Goal: Information Seeking & Learning: Learn about a topic

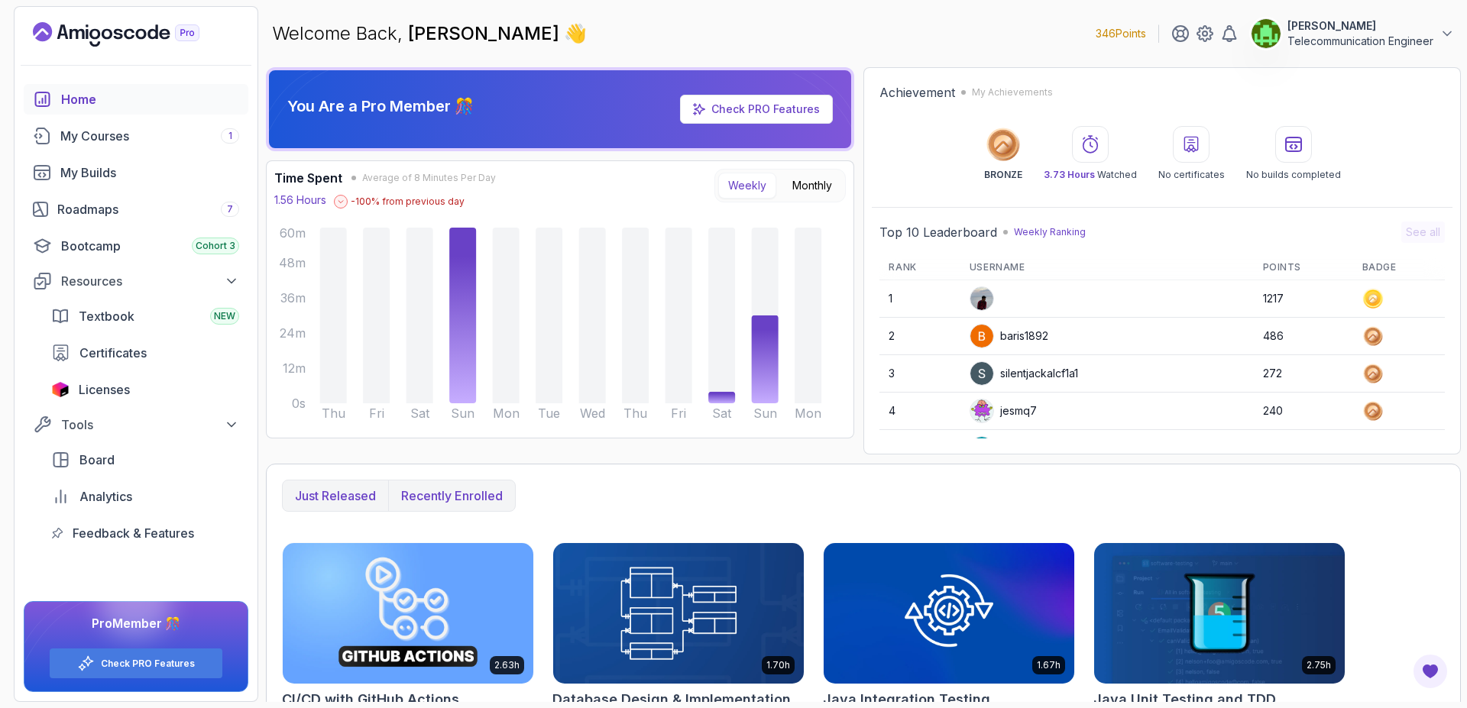
click at [471, 497] on p "Recently enrolled" at bounding box center [452, 496] width 102 height 18
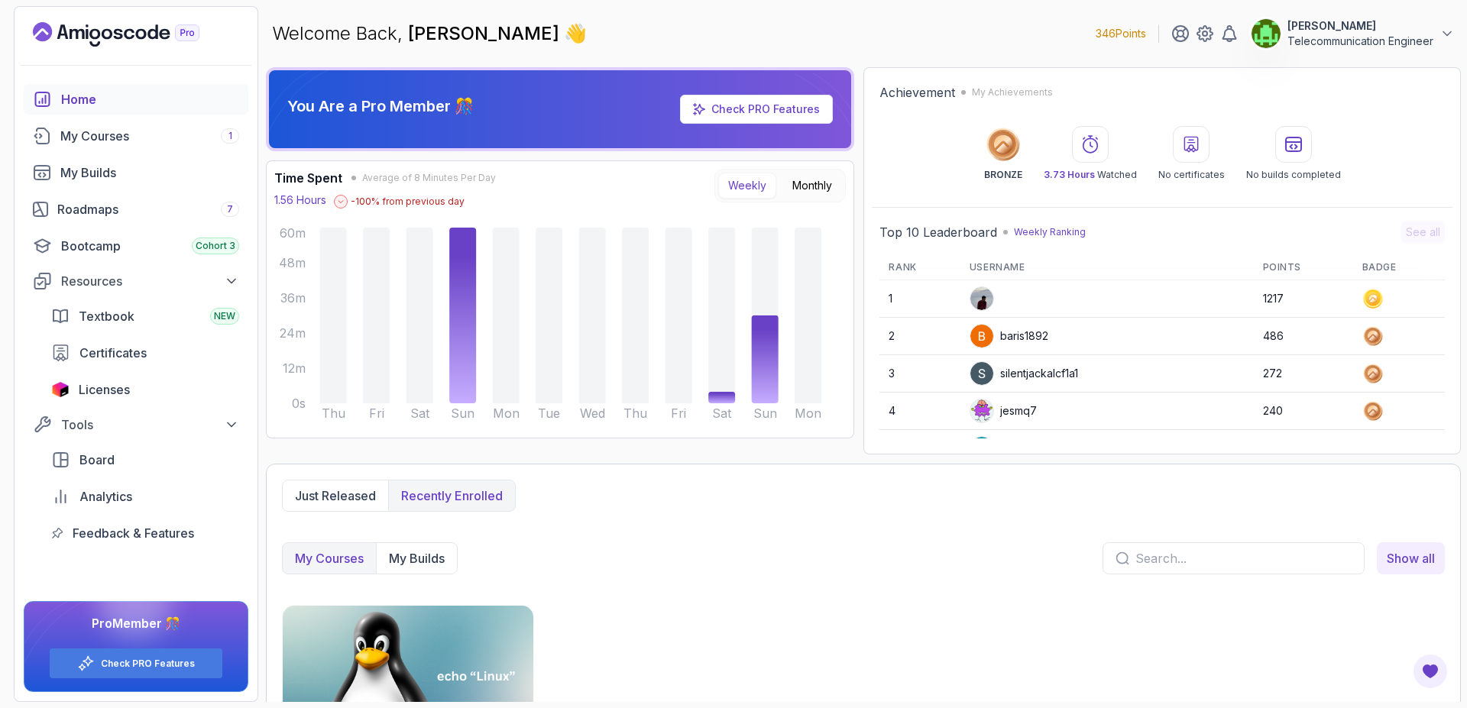
scroll to position [118, 0]
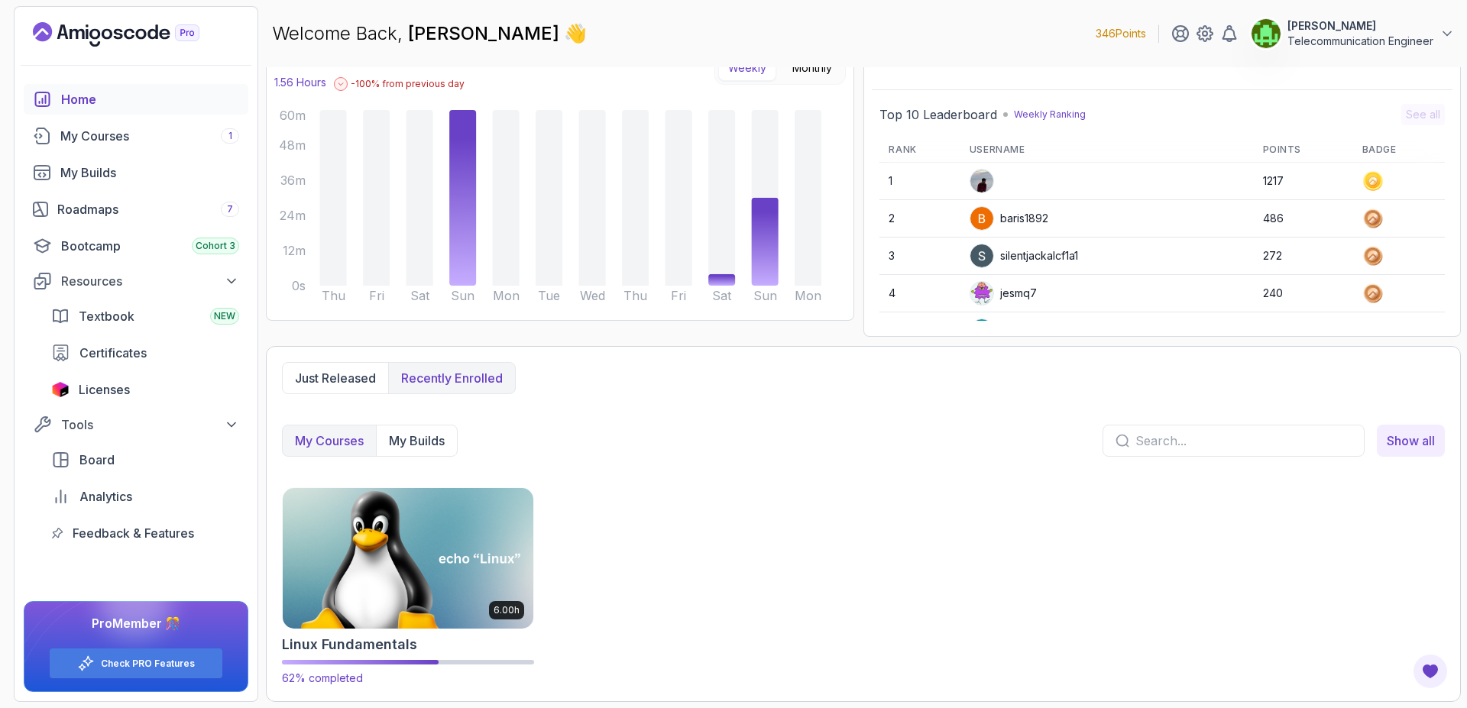
click at [433, 556] on img at bounding box center [408, 557] width 263 height 147
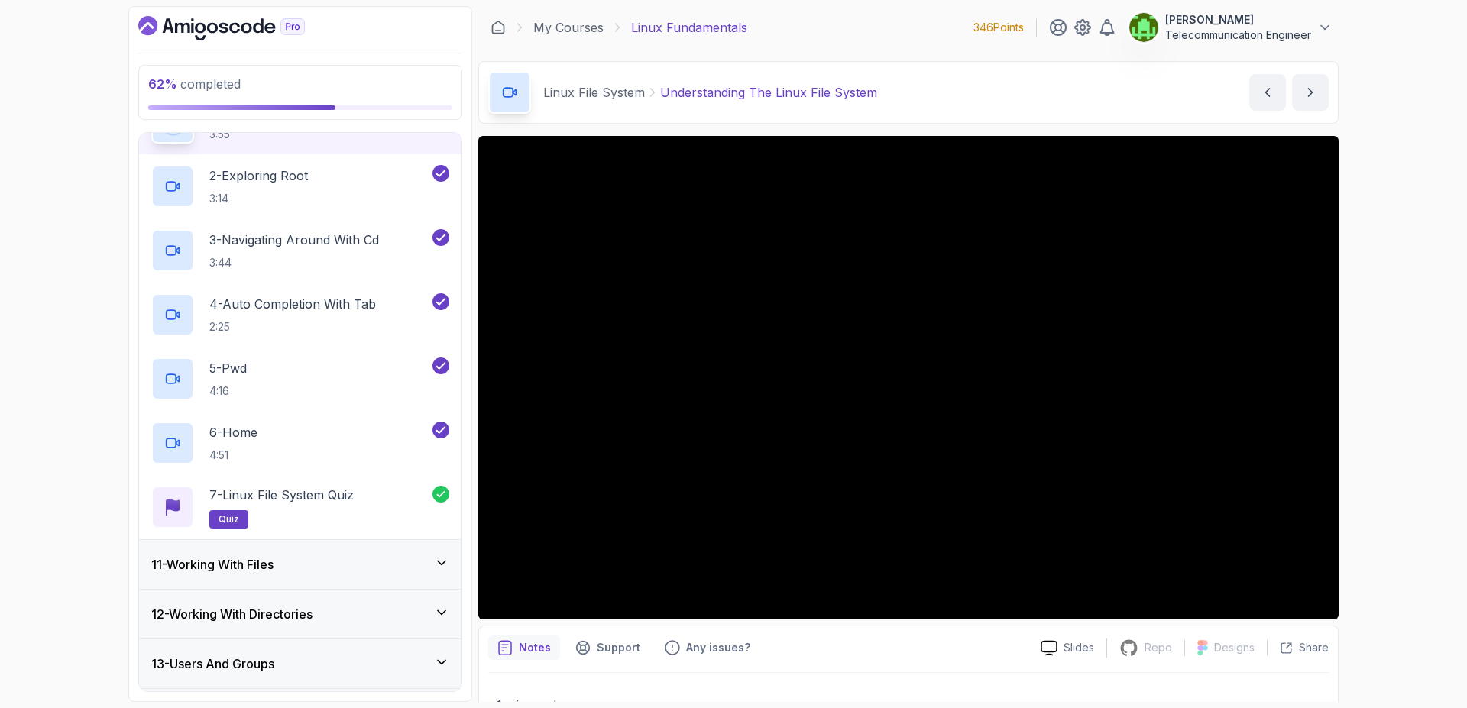
scroll to position [540, 0]
click at [351, 552] on div "11 - Working With Files" at bounding box center [300, 563] width 322 height 49
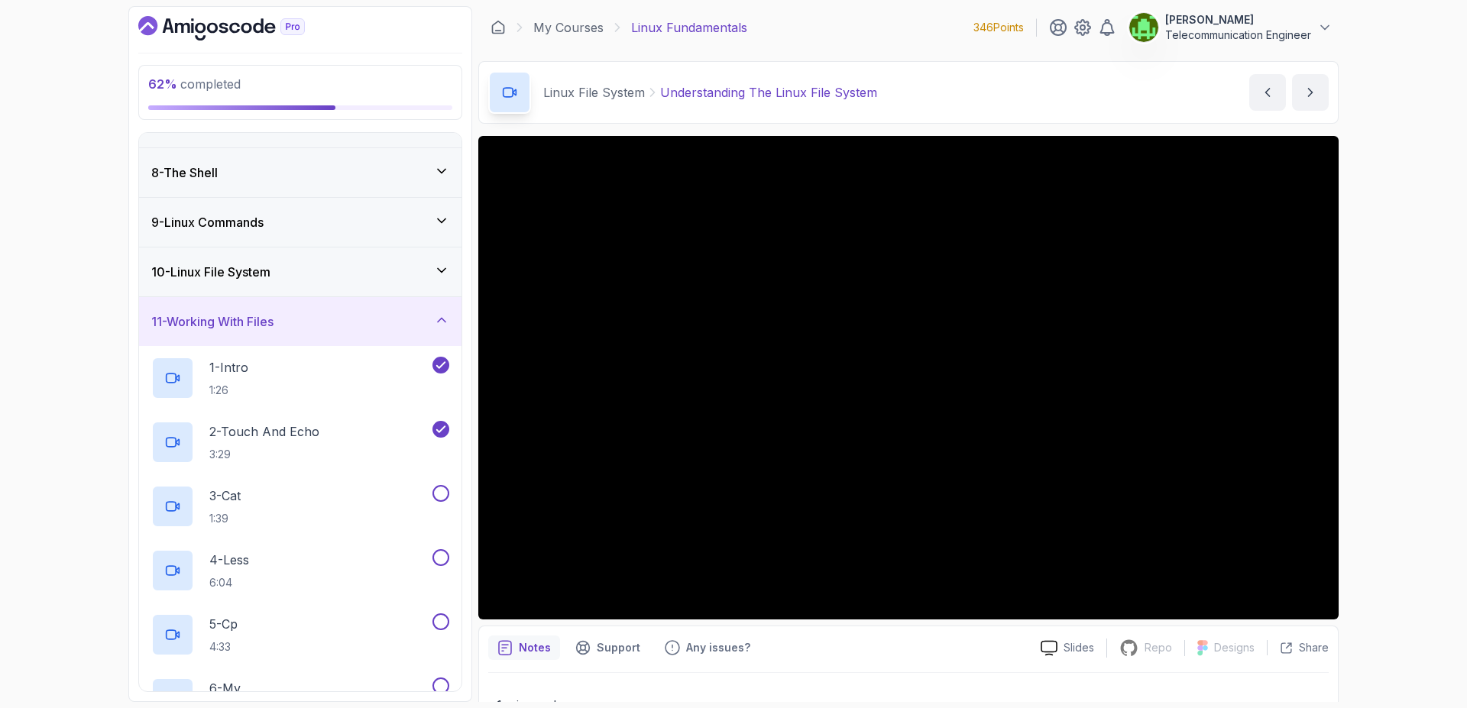
scroll to position [337, 0]
click at [371, 505] on div "3 - Cat 1:39" at bounding box center [290, 501] width 278 height 43
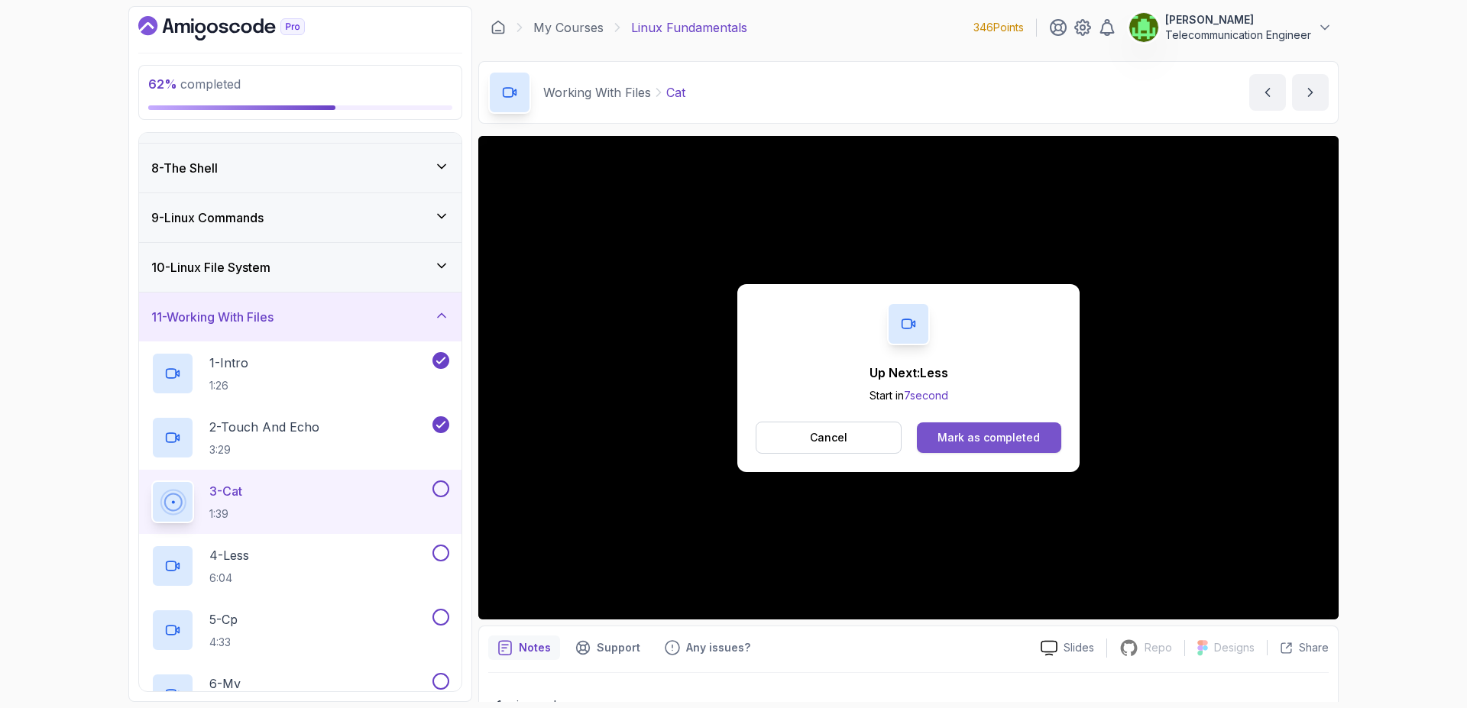
click at [1031, 434] on div "Mark as completed" at bounding box center [988, 437] width 102 height 15
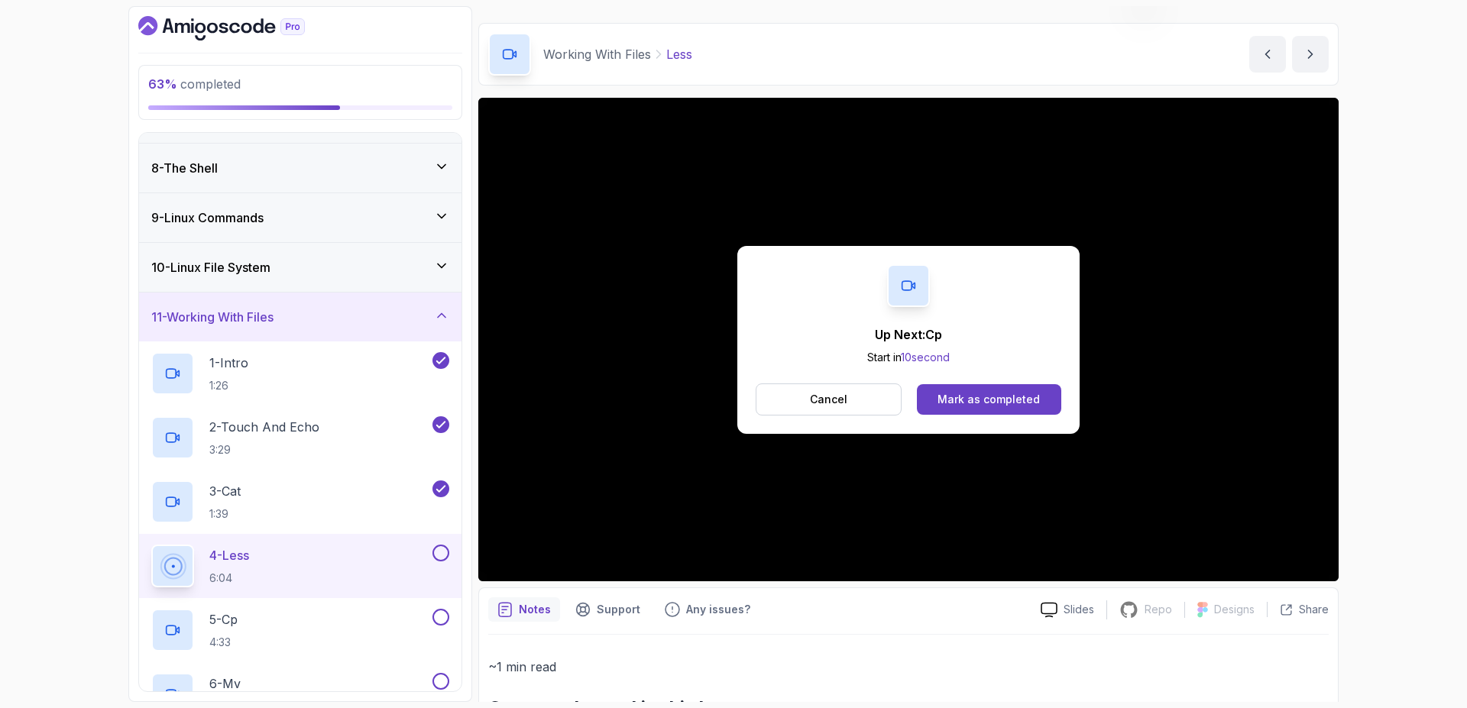
scroll to position [138, 0]
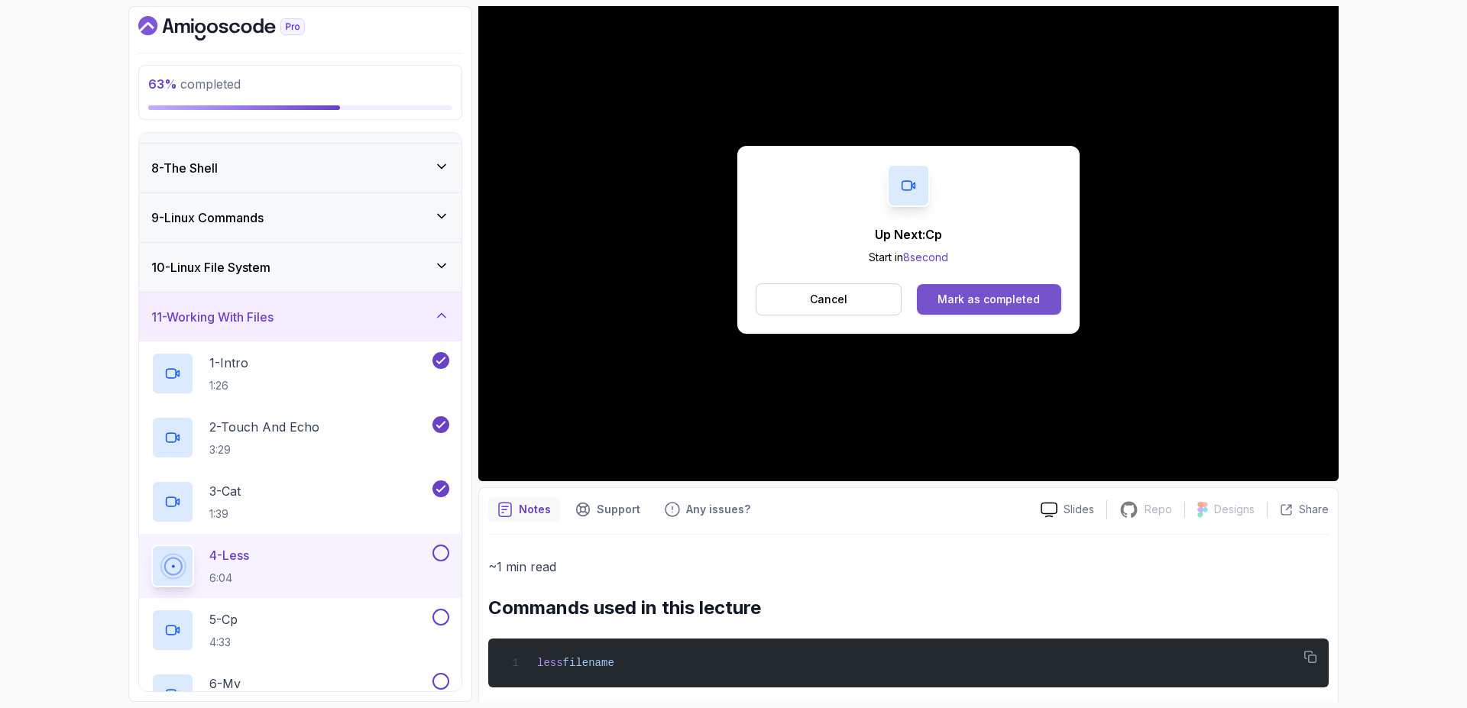
click at [943, 293] on div "Mark as completed" at bounding box center [988, 299] width 102 height 15
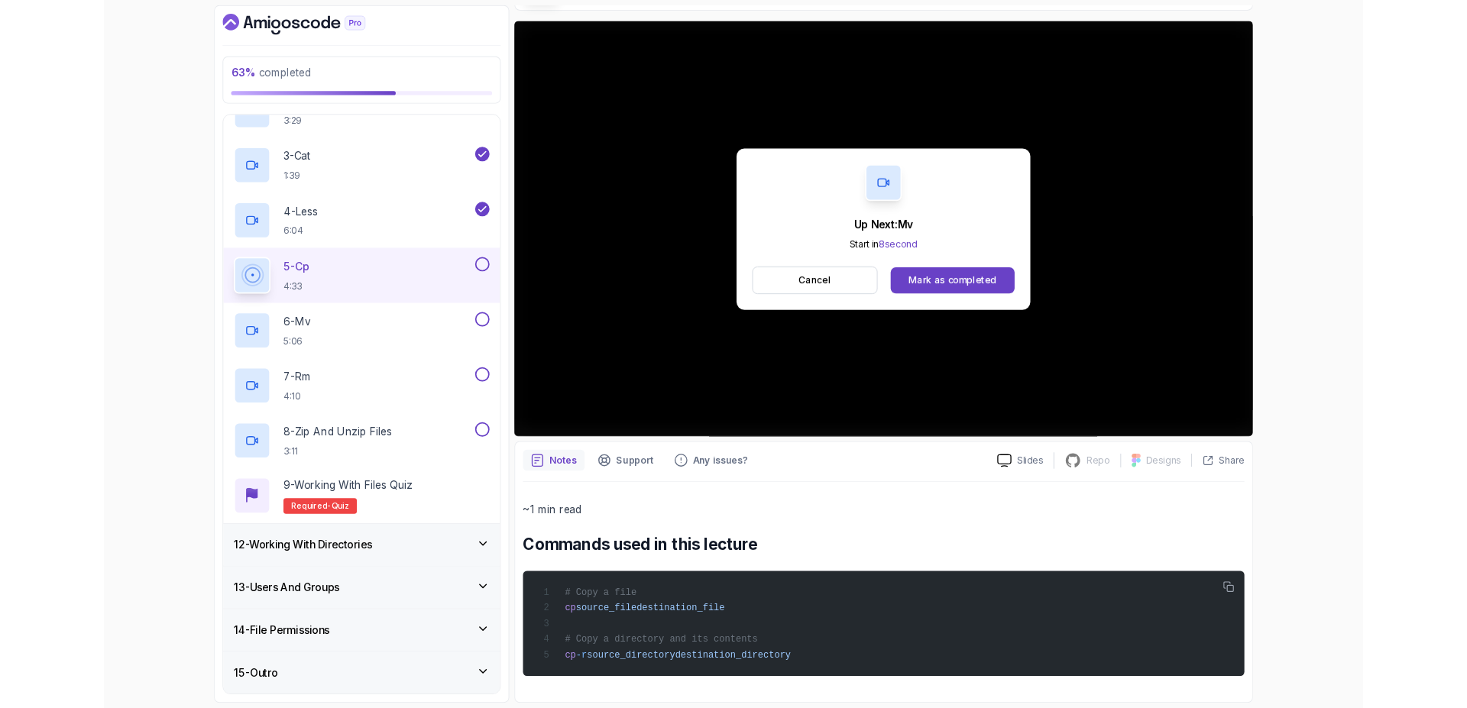
scroll to position [138, 0]
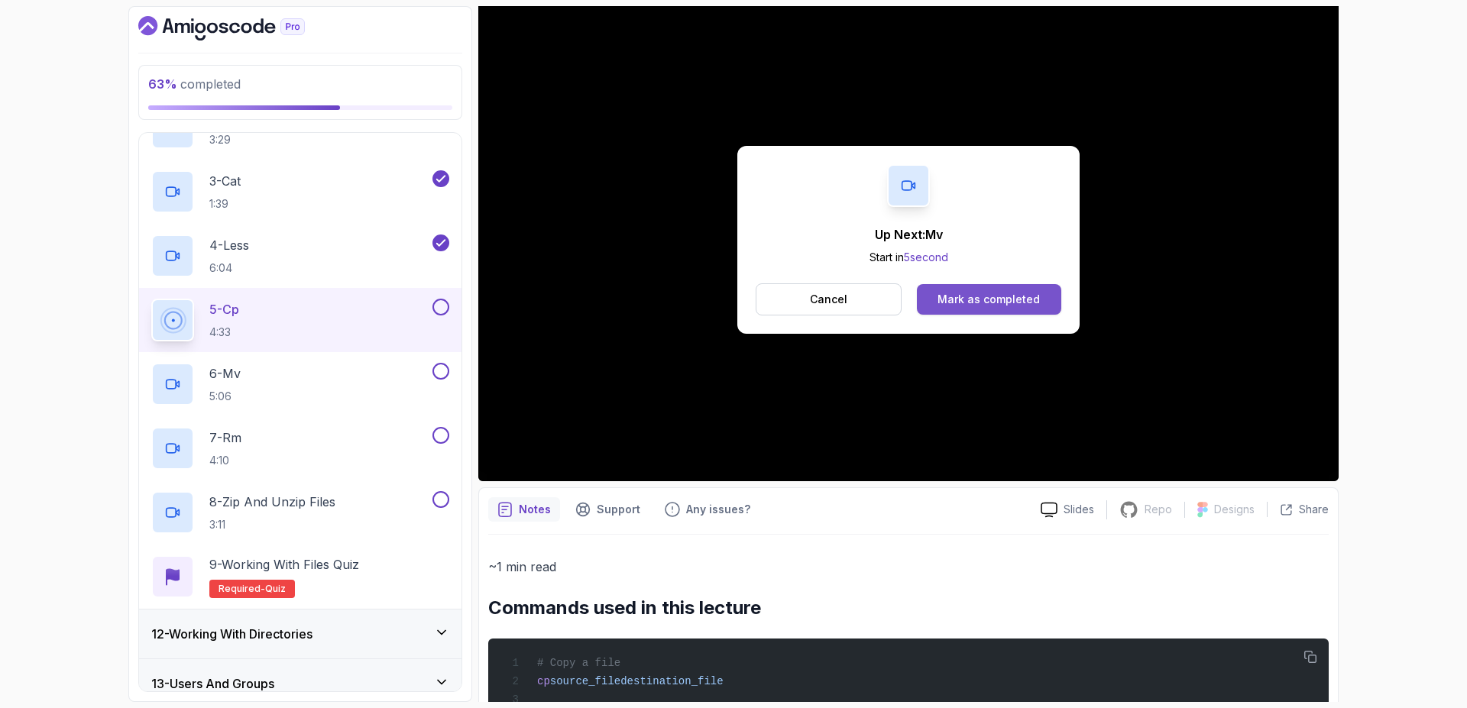
click at [963, 293] on div "Mark as completed" at bounding box center [988, 299] width 102 height 15
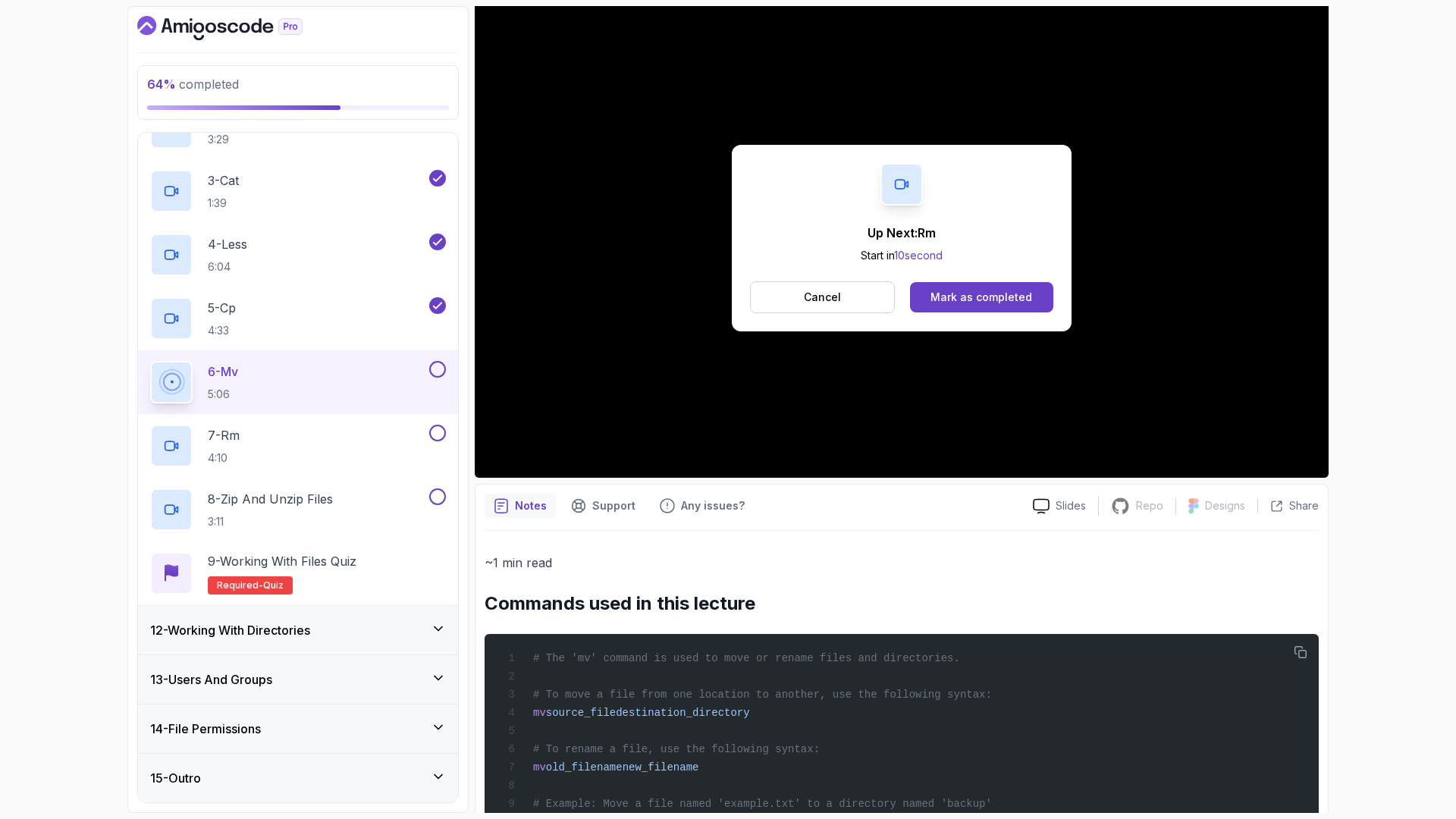
scroll to position [757, 0]
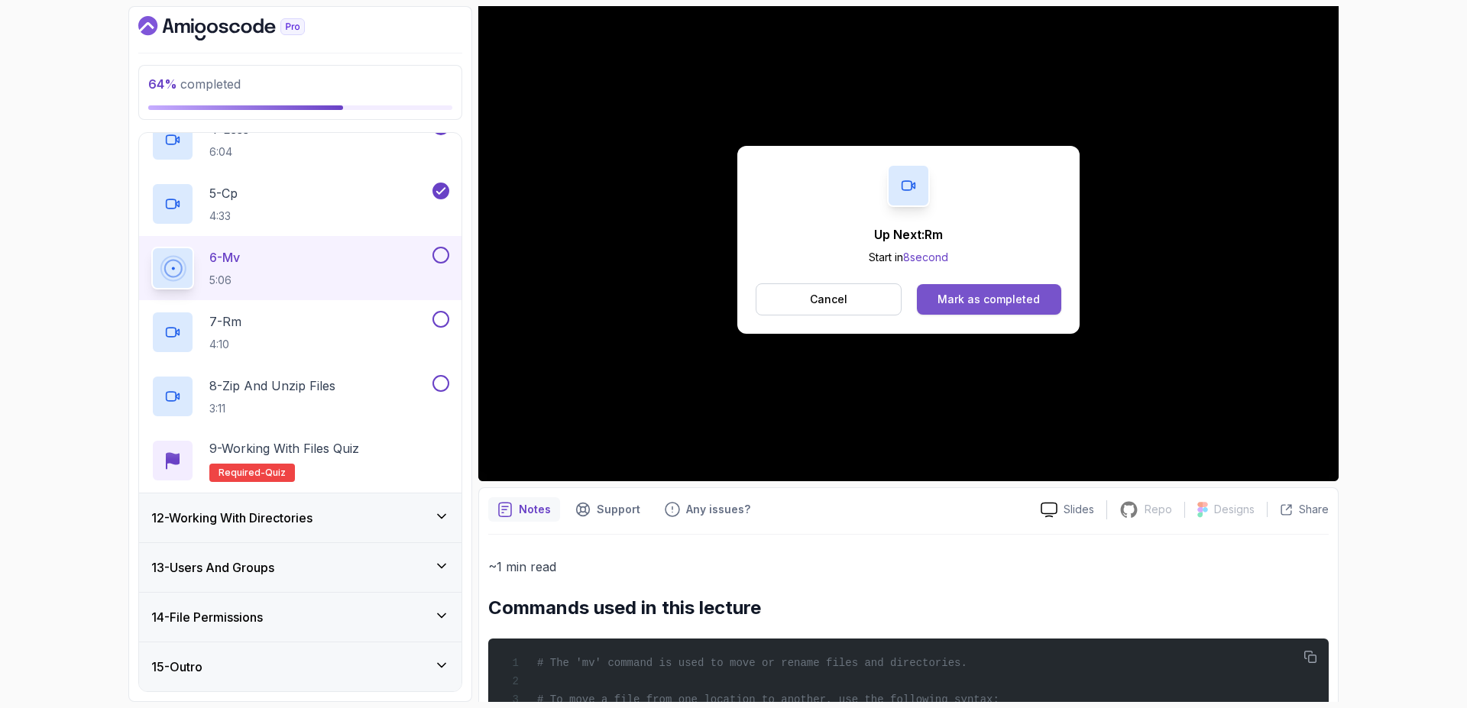
click at [1043, 299] on button "Mark as completed" at bounding box center [989, 299] width 144 height 31
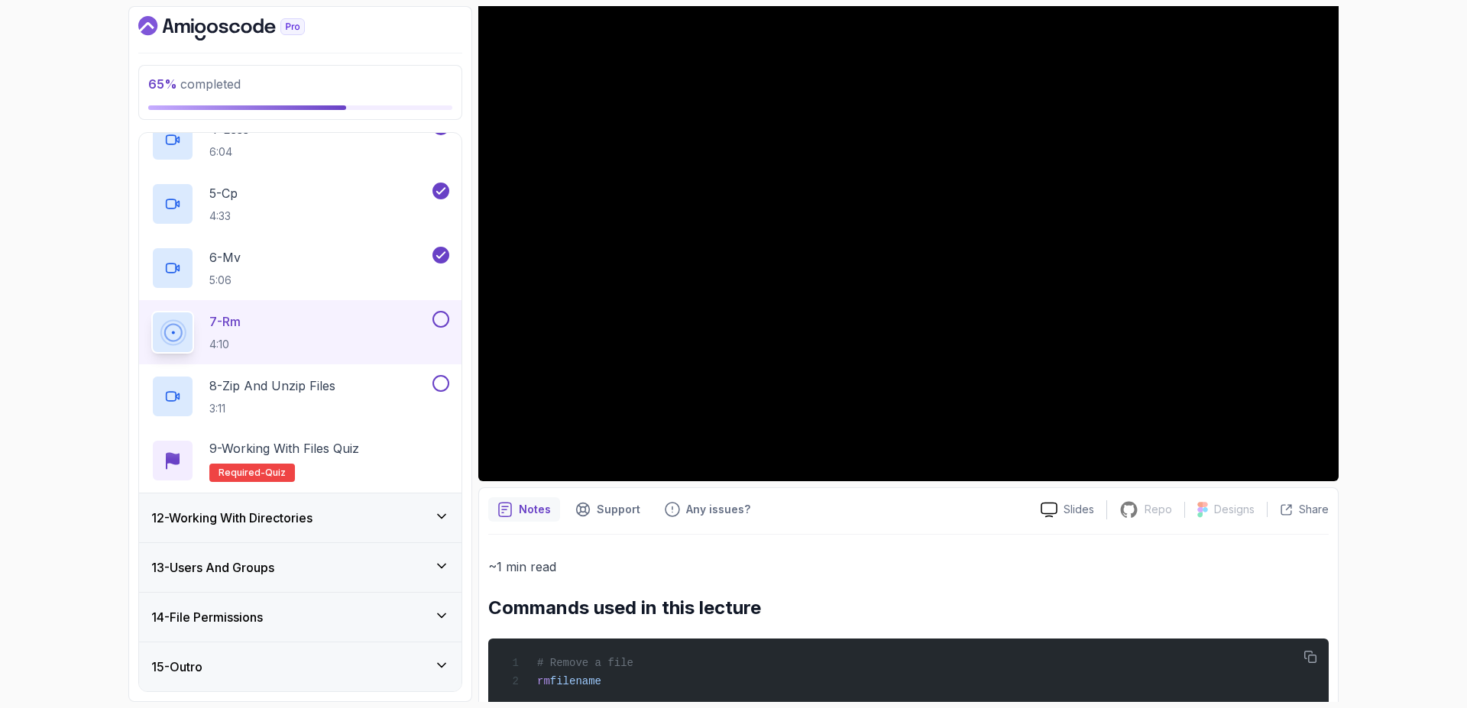
click at [444, 315] on button at bounding box center [440, 319] width 17 height 17
click at [350, 403] on div "8 - Zip and Unzip Files 3:11" at bounding box center [290, 396] width 278 height 43
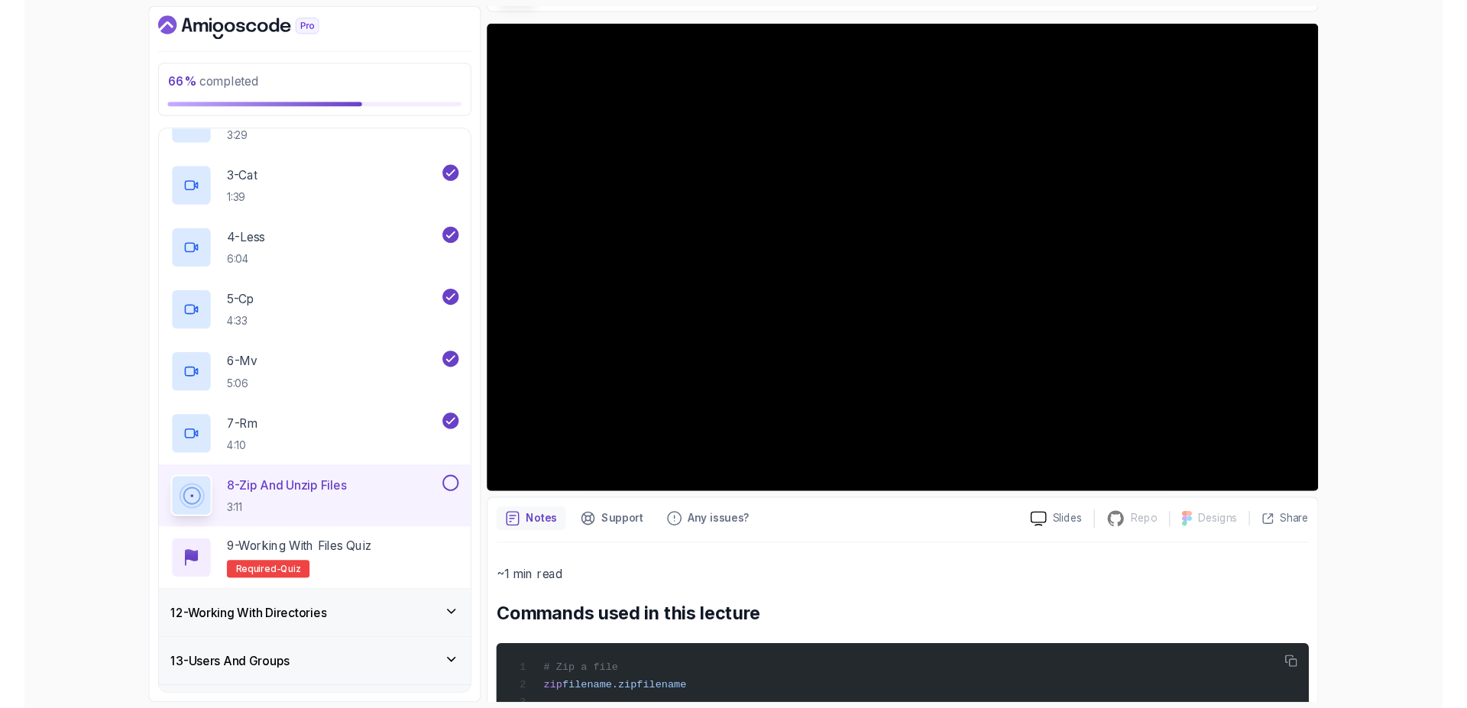
scroll to position [138, 0]
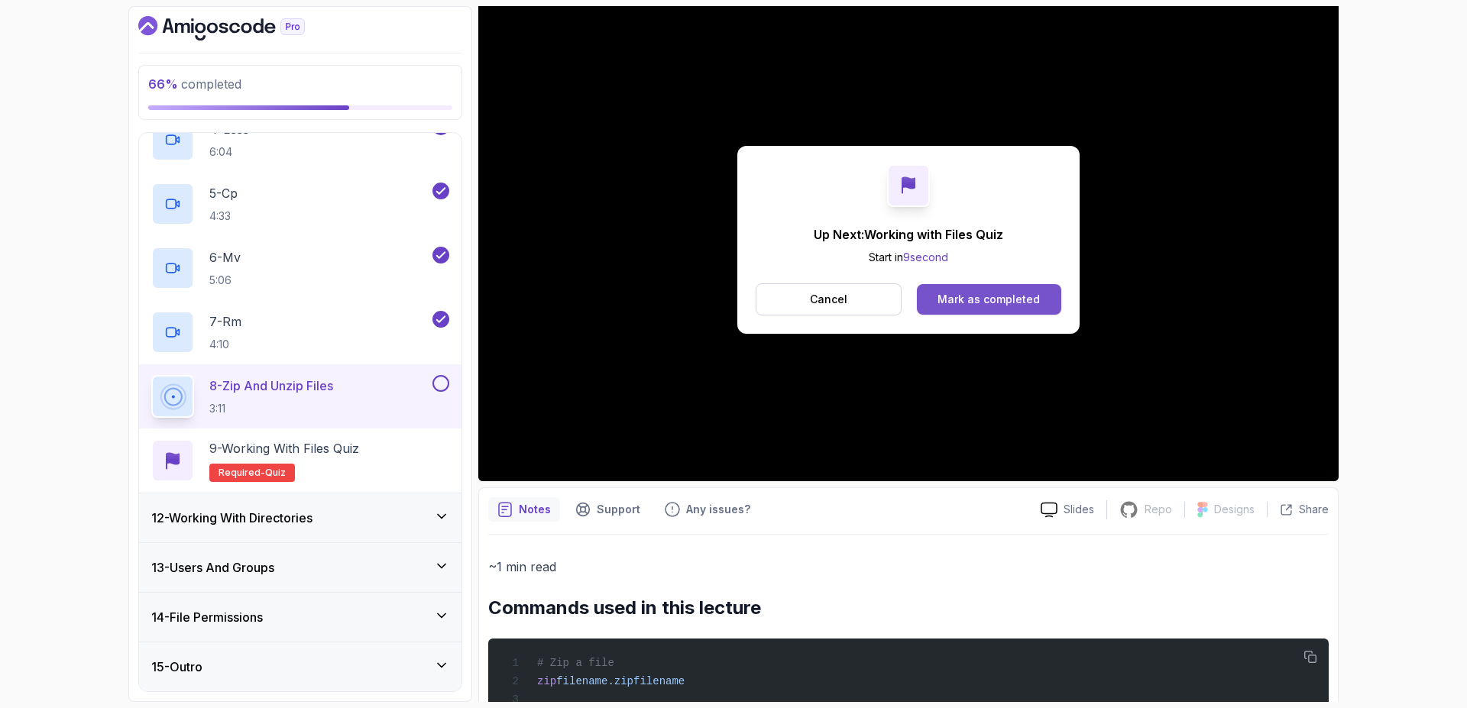
click at [955, 294] on div "Mark as completed" at bounding box center [988, 299] width 102 height 15
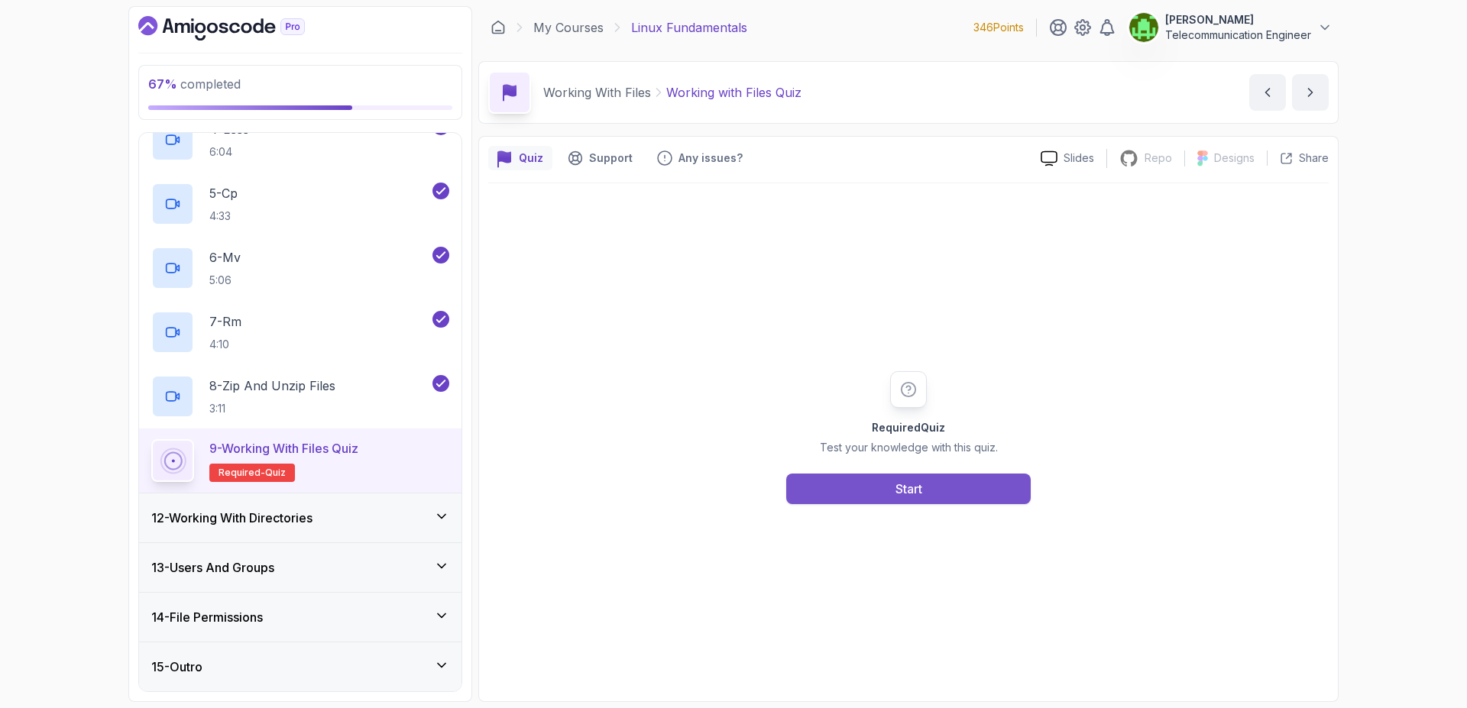
click at [897, 493] on div "Start" at bounding box center [908, 489] width 27 height 18
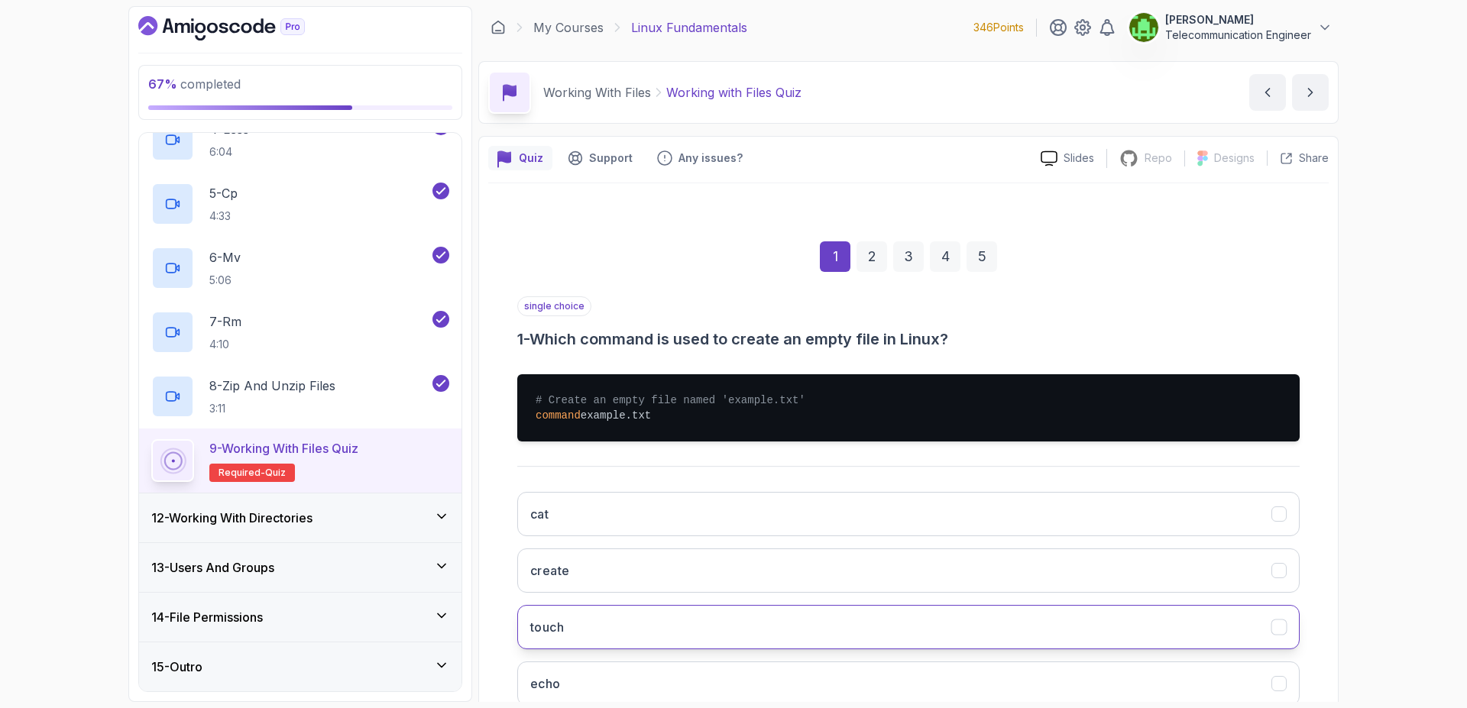
scroll to position [102, 0]
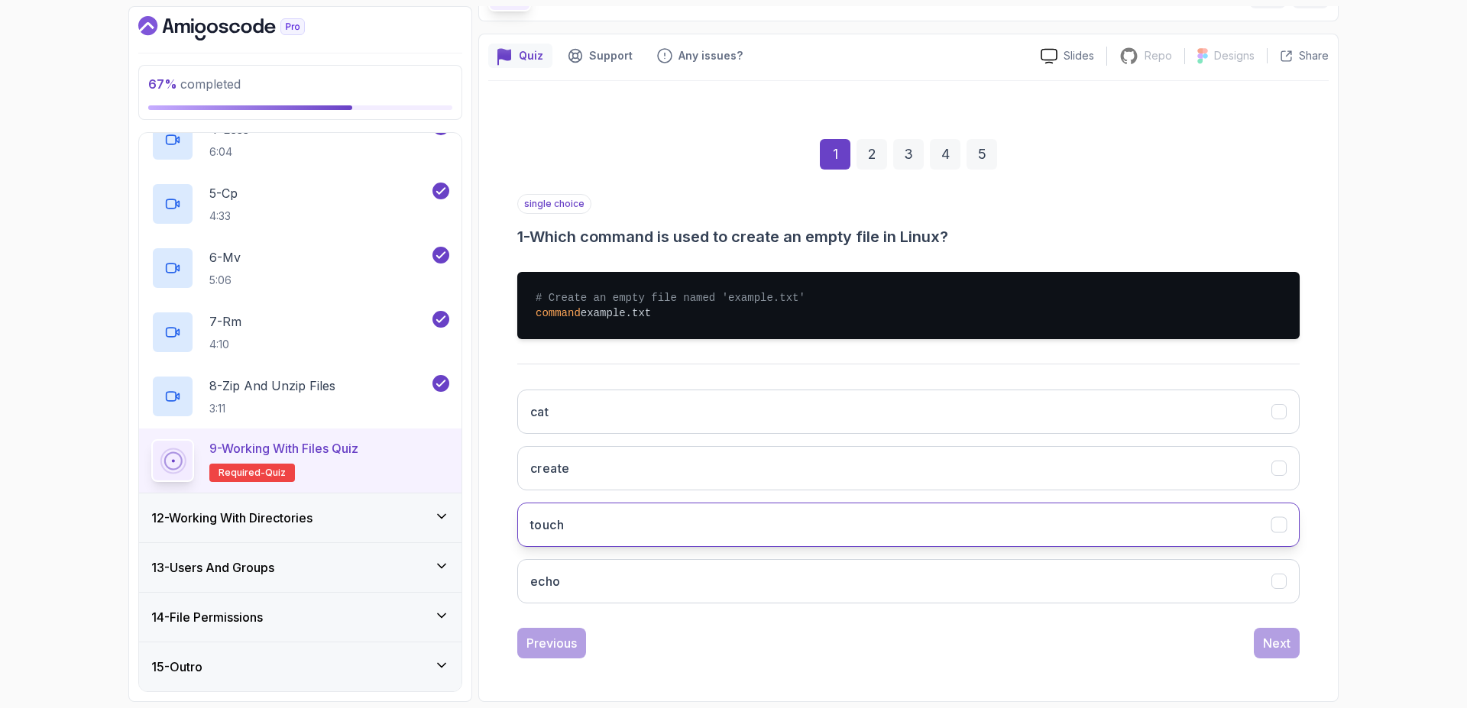
click at [815, 532] on button "touch" at bounding box center [908, 525] width 782 height 44
click at [1270, 647] on div "Next" at bounding box center [1276, 643] width 27 height 18
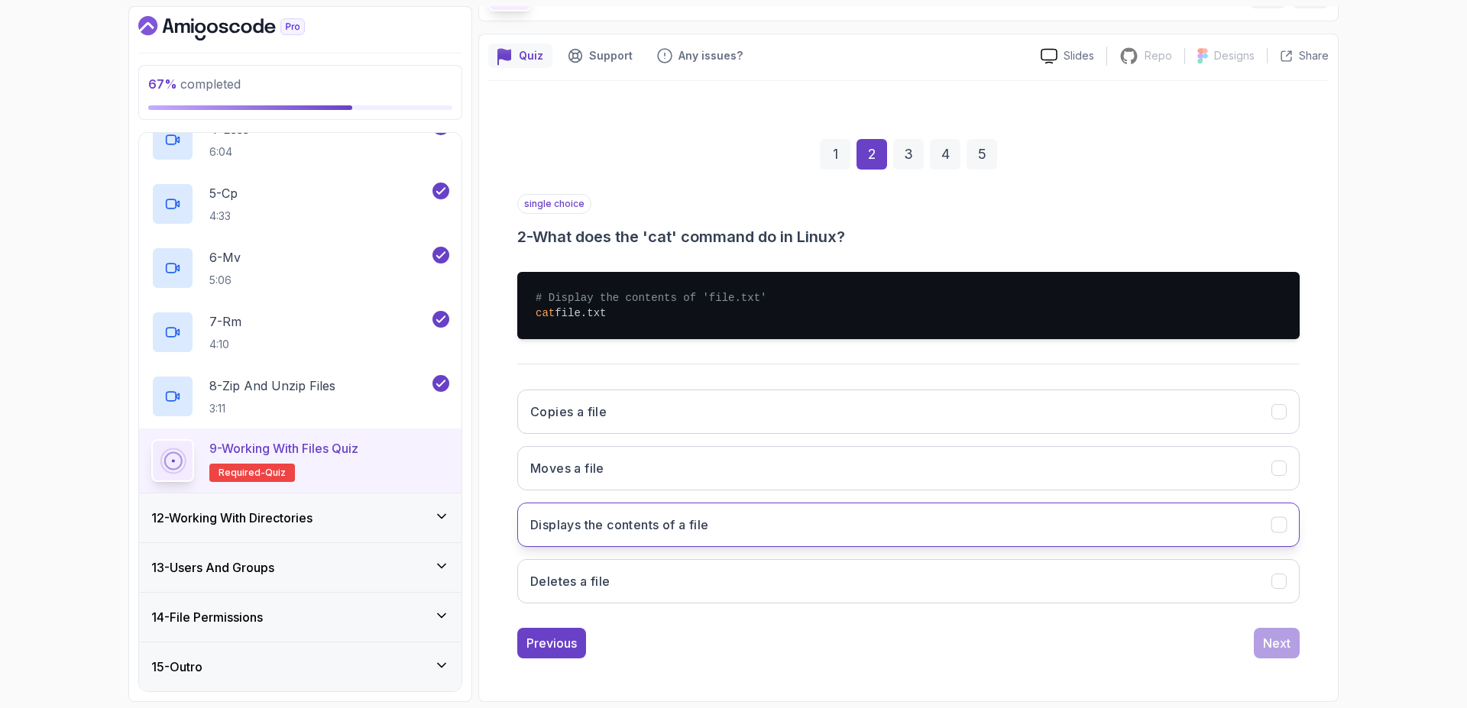
click at [1029, 522] on button "Displays the contents of a file" at bounding box center [908, 525] width 782 height 44
click at [1279, 648] on div "Next" at bounding box center [1276, 643] width 27 height 18
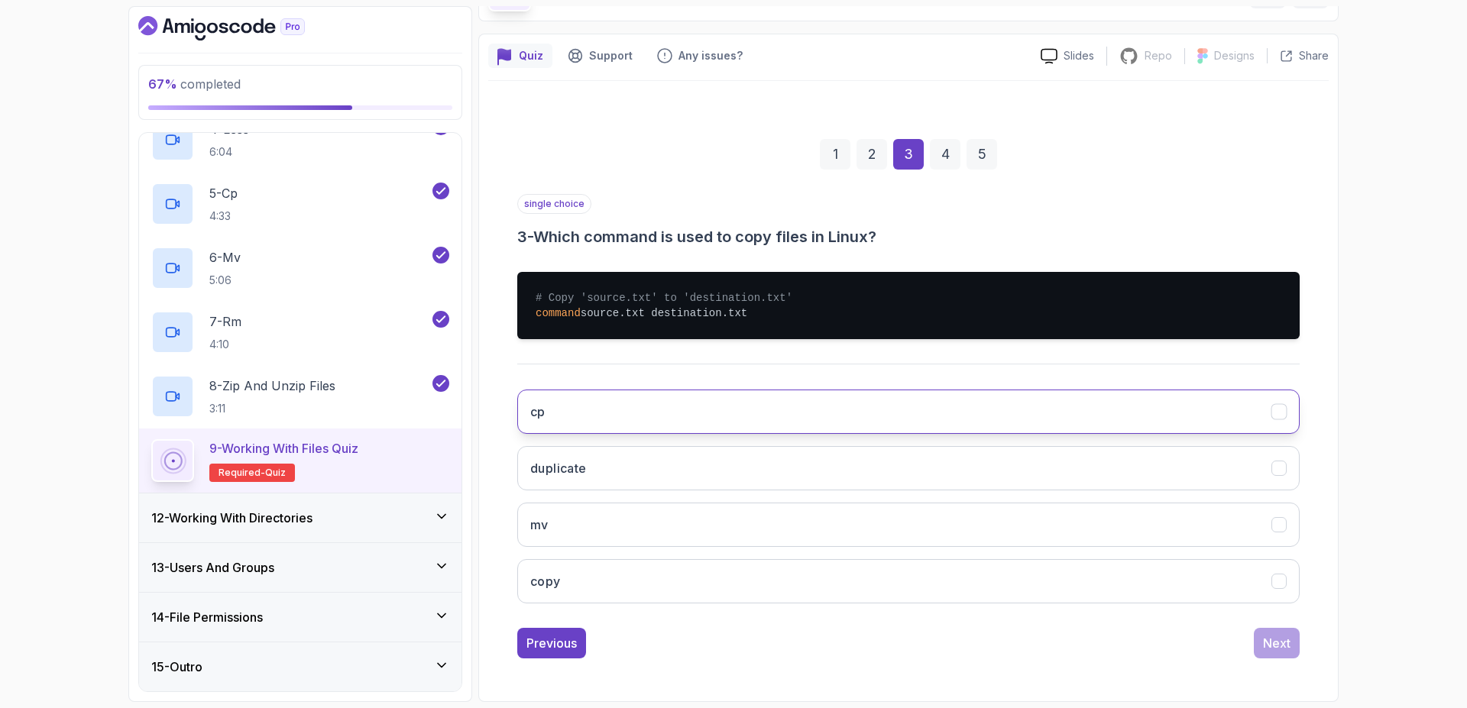
click at [1009, 414] on button "cp" at bounding box center [908, 412] width 782 height 44
click at [1294, 650] on button "Next" at bounding box center [1277, 643] width 46 height 31
click at [993, 410] on button "mv" at bounding box center [908, 412] width 782 height 44
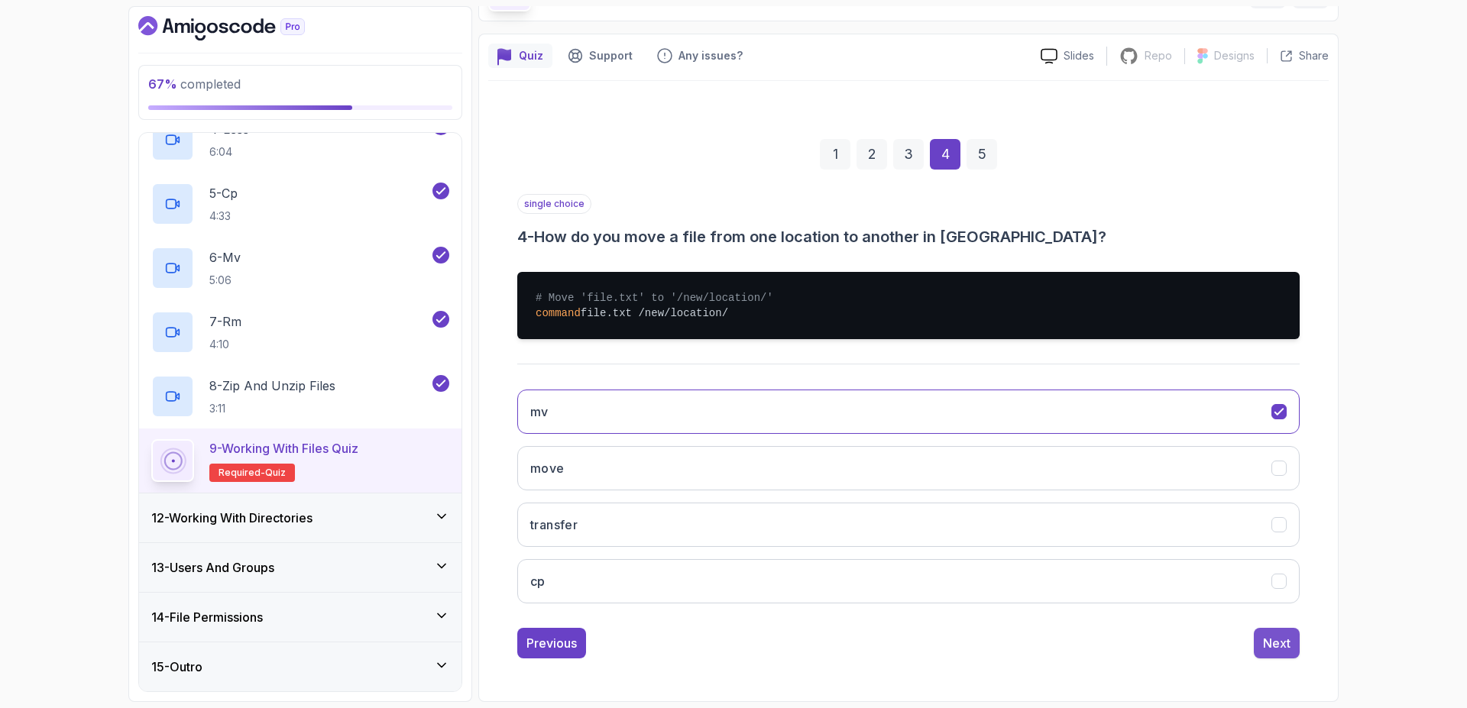
click at [1270, 636] on div "Next" at bounding box center [1276, 643] width 27 height 18
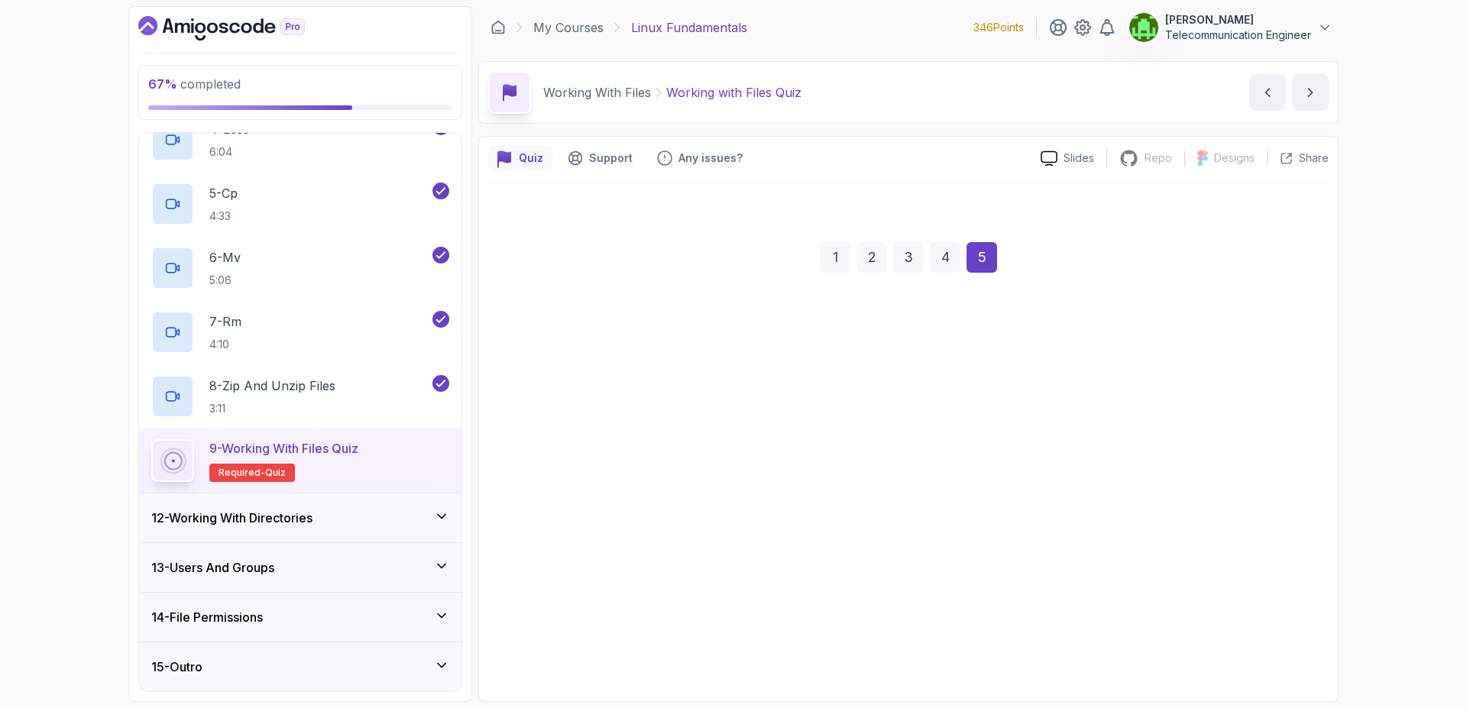
scroll to position [0, 0]
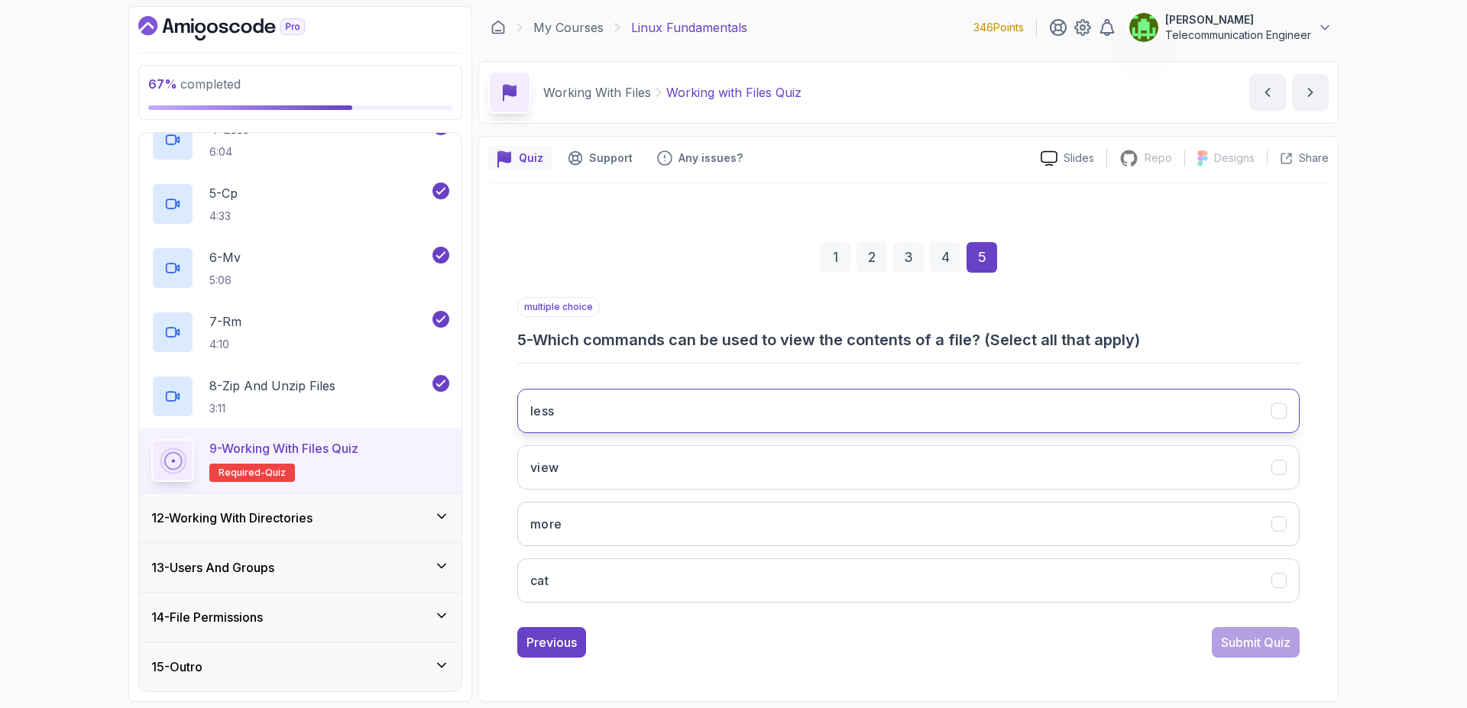
click at [833, 409] on button "less" at bounding box center [908, 411] width 782 height 44
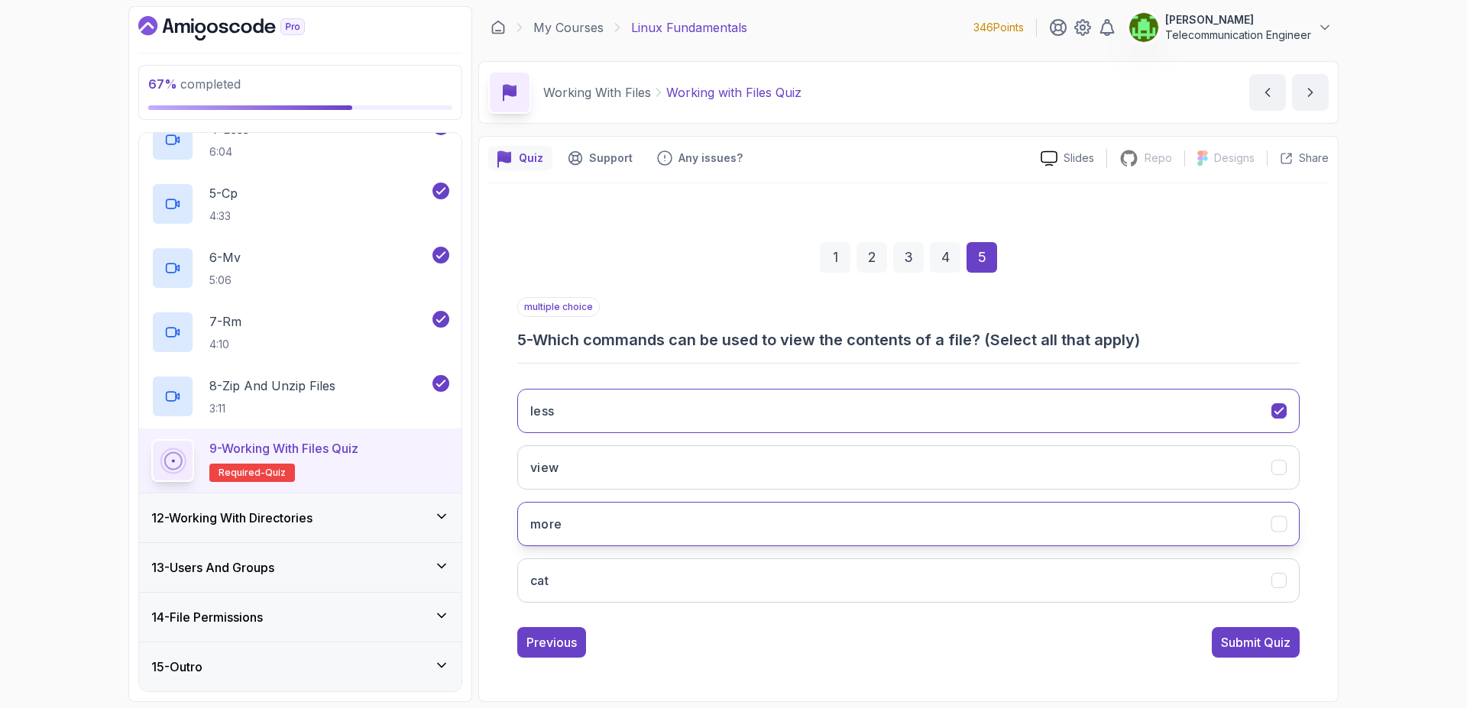
click at [855, 521] on button "more" at bounding box center [908, 524] width 782 height 44
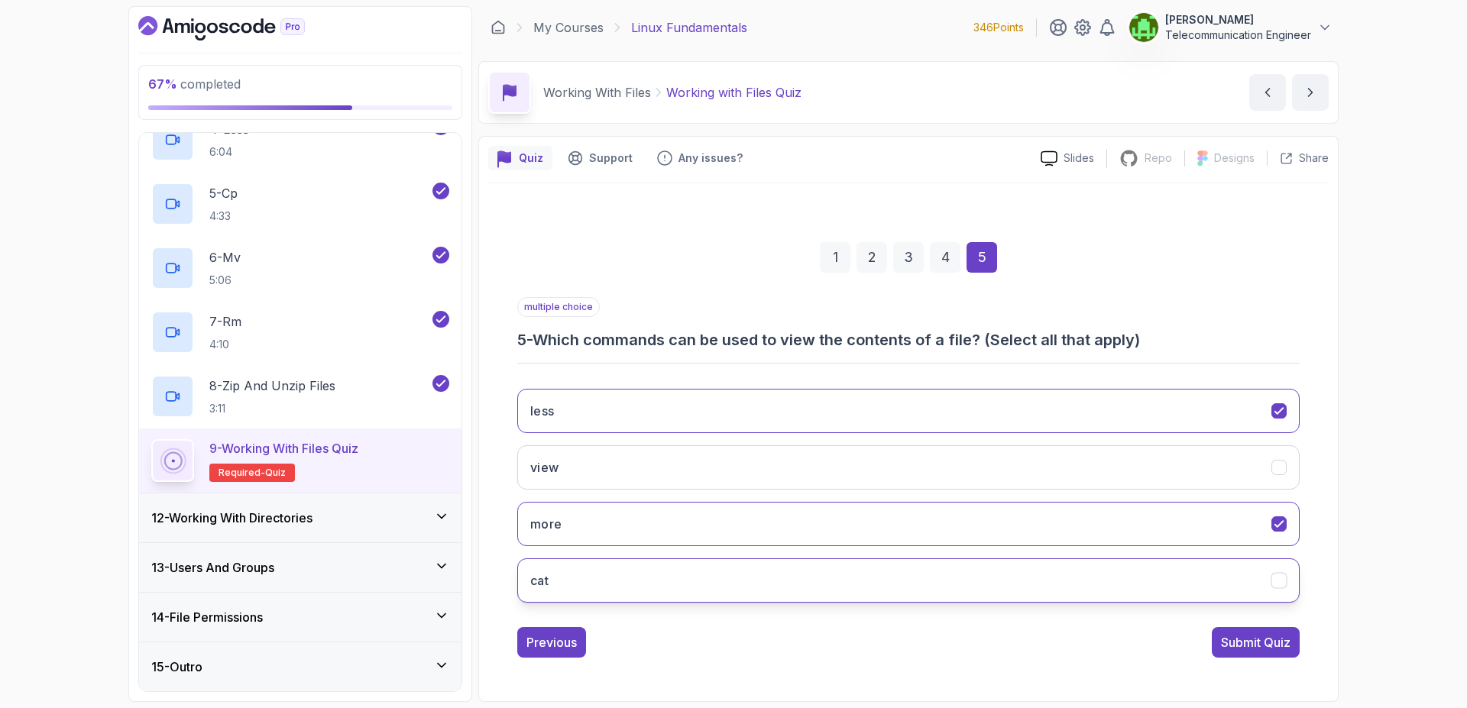
click at [877, 584] on button "cat" at bounding box center [908, 580] width 782 height 44
click at [1260, 647] on div "Submit Quiz" at bounding box center [1256, 642] width 70 height 18
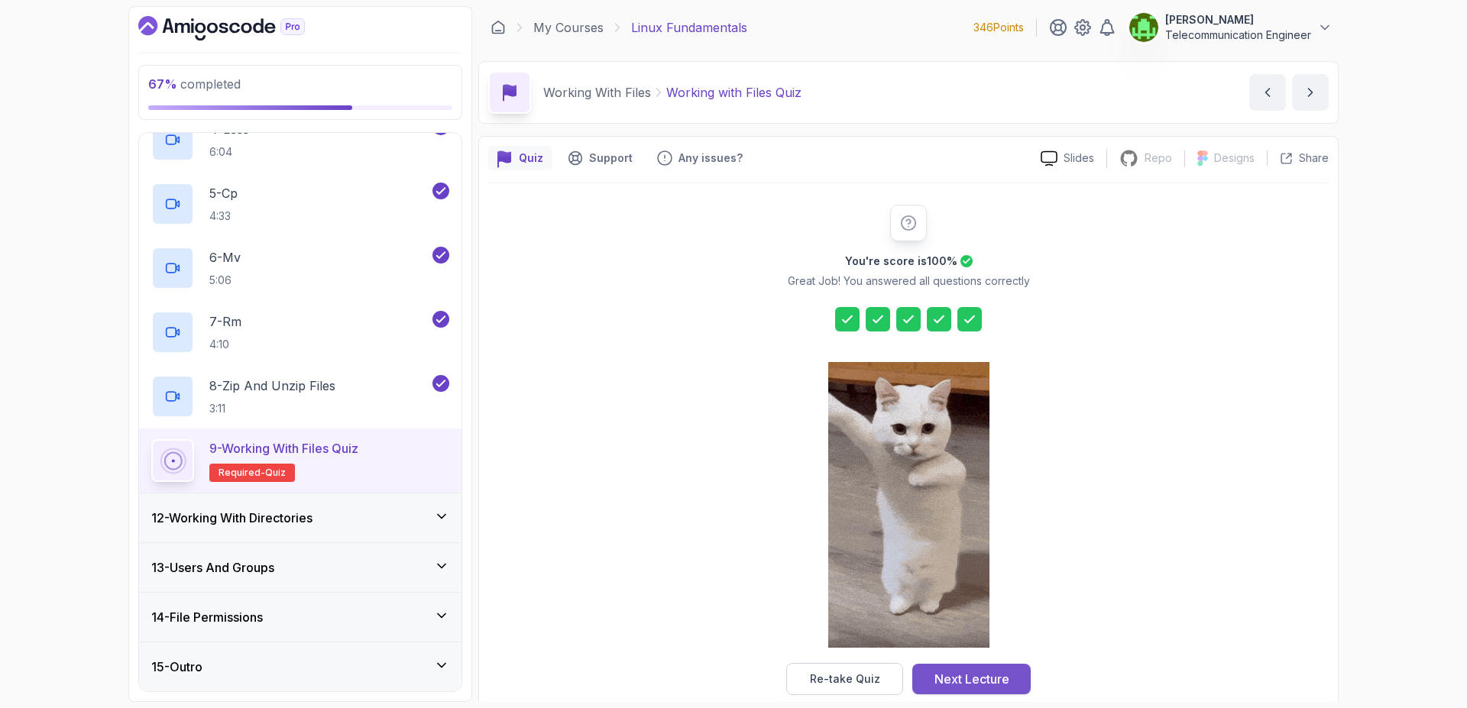
click at [1001, 682] on div "Next Lecture" at bounding box center [971, 679] width 75 height 18
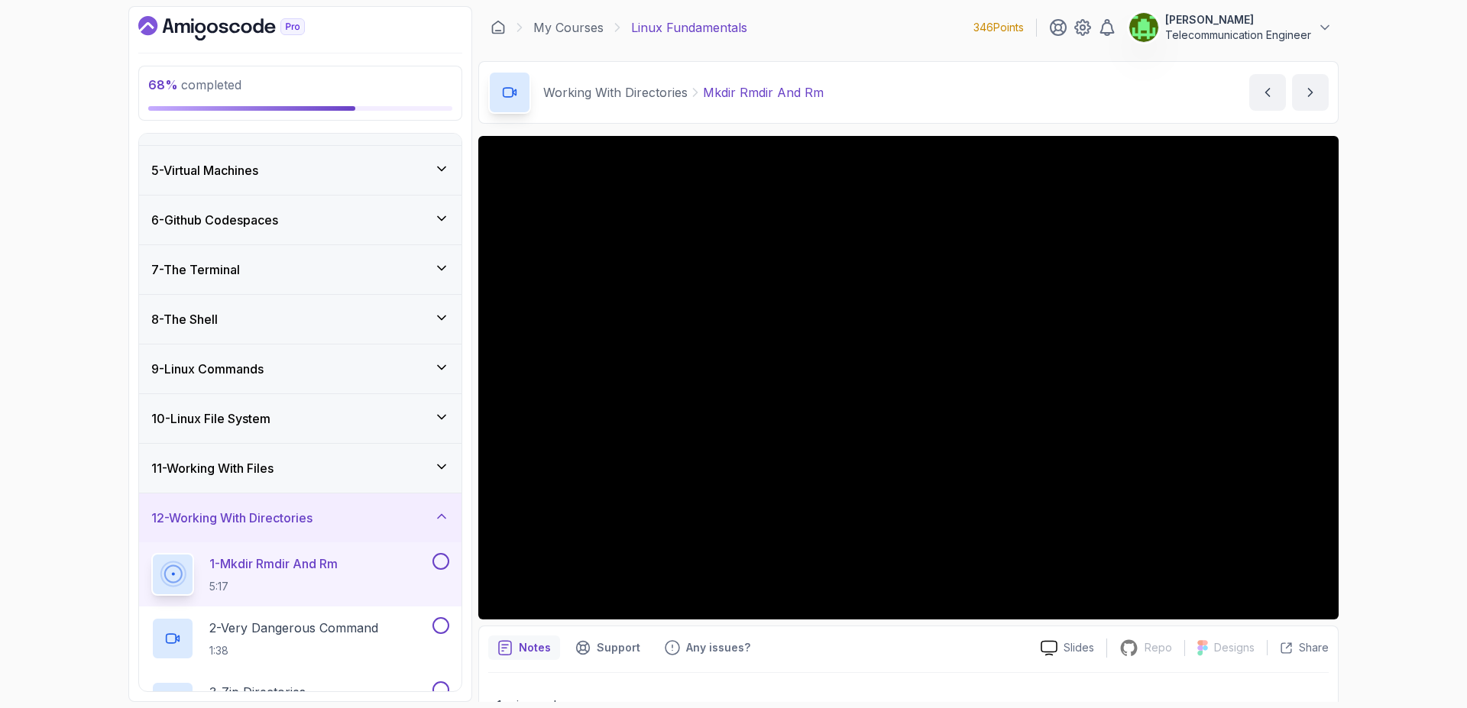
scroll to position [507, 0]
